Goal: Information Seeking & Learning: Find specific fact

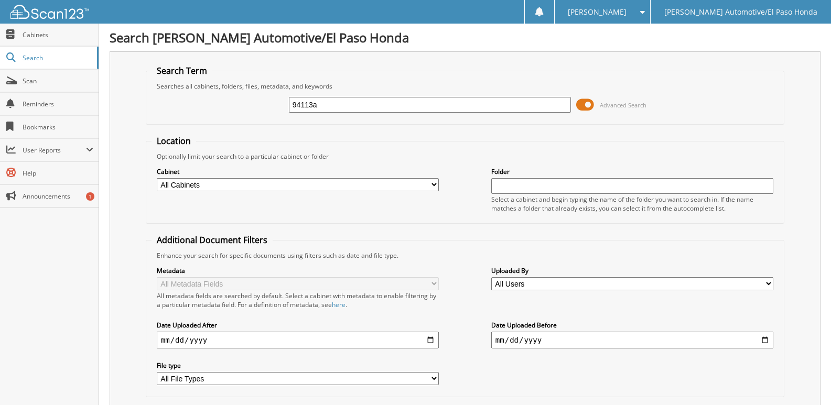
drag, startPoint x: 321, startPoint y: 105, endPoint x: 277, endPoint y: 110, distance: 44.8
click at [277, 110] on div "94113a Advanced Search" at bounding box center [464, 105] width 627 height 28
type input "47841"
drag, startPoint x: 328, startPoint y: 105, endPoint x: 270, endPoint y: 111, distance: 58.0
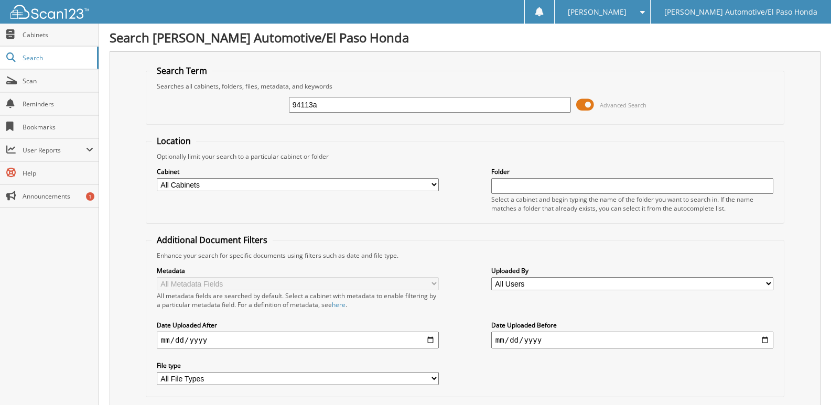
click at [270, 111] on div "94113a Advanced Search" at bounding box center [464, 105] width 627 height 28
type input "47841"
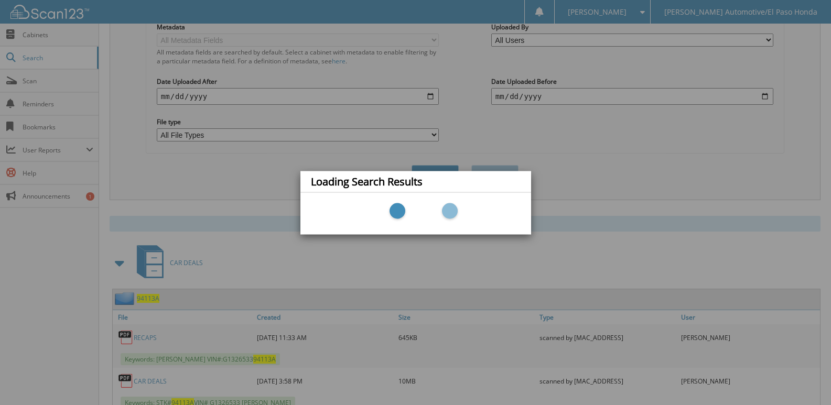
scroll to position [262, 0]
